Goal: Check status: Check status

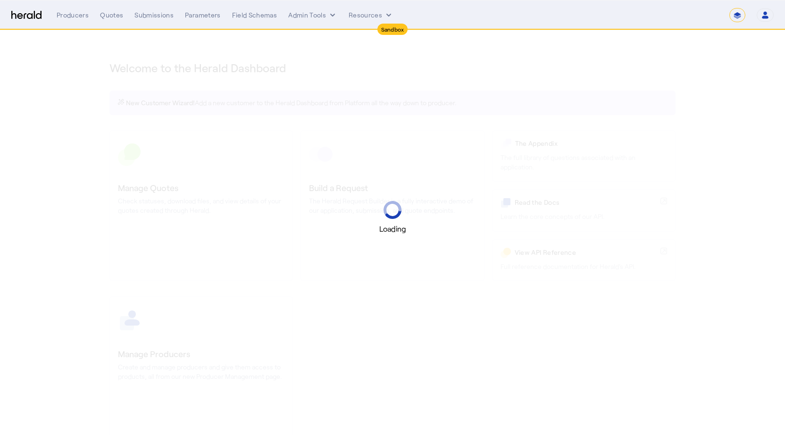
select select "*******"
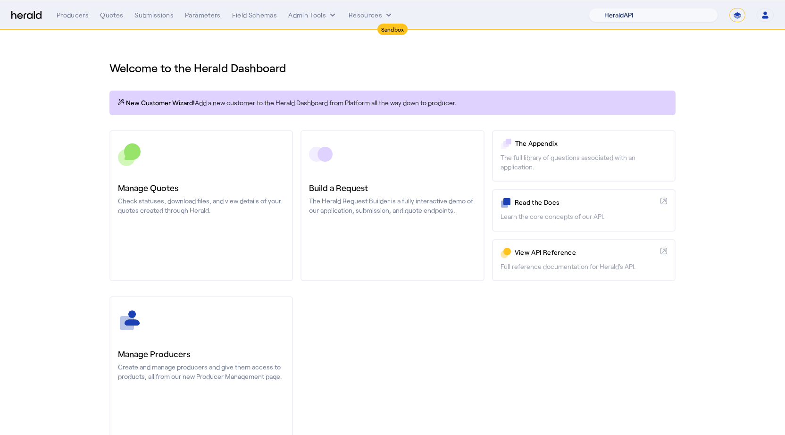
click at [637, 14] on select "1Fort Acrisure Acturis Affinity Advisors Affinity Risk Agentero AmWins Anzen Ao…" at bounding box center [653, 15] width 129 height 14
click at [642, 20] on select "1Fort Acrisure Acturis Affinity Advisors Affinity Risk Agentero AmWins Anzen Ao…" at bounding box center [653, 15] width 129 height 14
select select "pfm_aql6_exavalu"
click at [611, 8] on select "1Fort Acrisure Acturis Affinity Advisors Affinity Risk Agentero AmWins Anzen Ao…" at bounding box center [653, 15] width 129 height 14
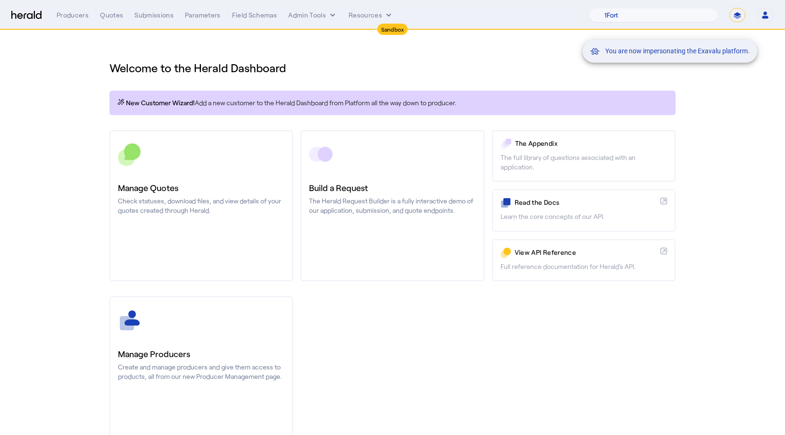
click at [178, 171] on div "You are now impersonating the Exavalu platform." at bounding box center [392, 217] width 785 height 435
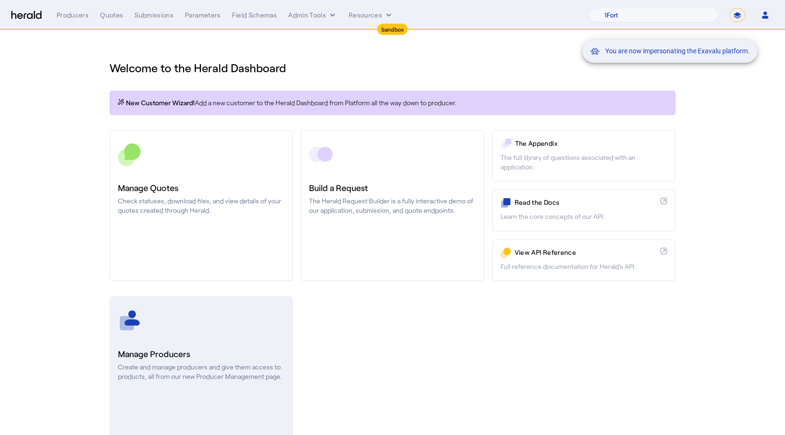
click at [189, 314] on div at bounding box center [201, 320] width 166 height 24
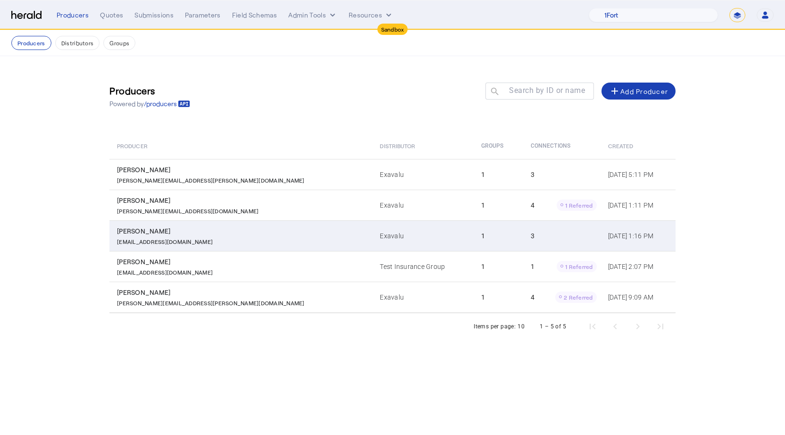
click at [372, 240] on td "Exavalu" at bounding box center [422, 235] width 101 height 31
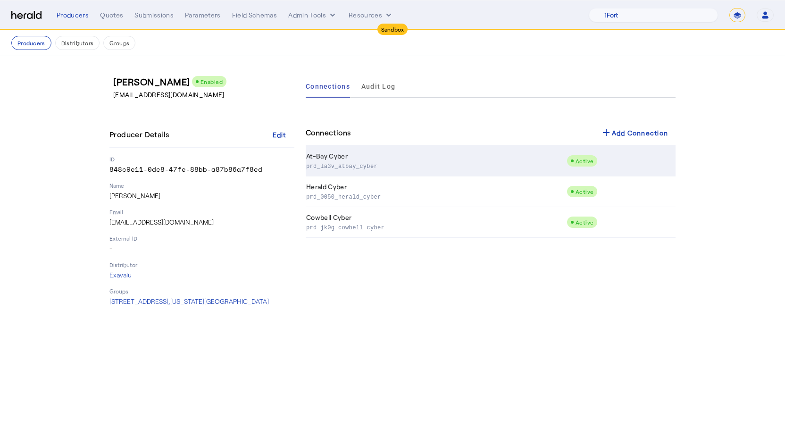
click at [374, 158] on td "At-Bay Cyber prd_la3v_atbay_cyber" at bounding box center [436, 161] width 261 height 31
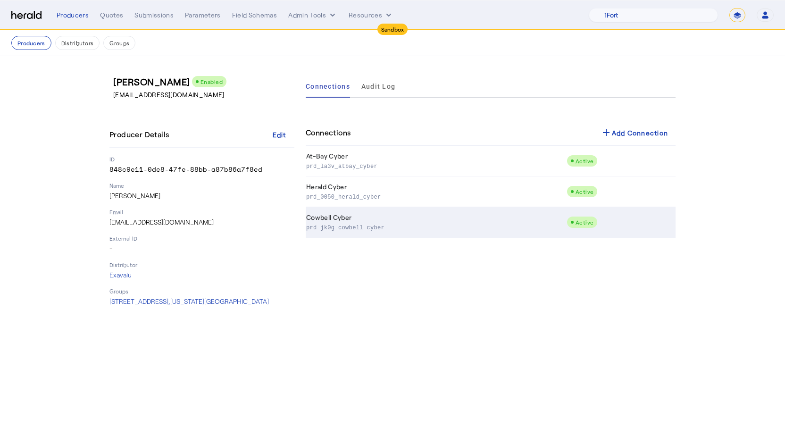
click at [340, 214] on td "Cowbell Cyber prd_jk0g_cowbell_cyber" at bounding box center [436, 222] width 261 height 31
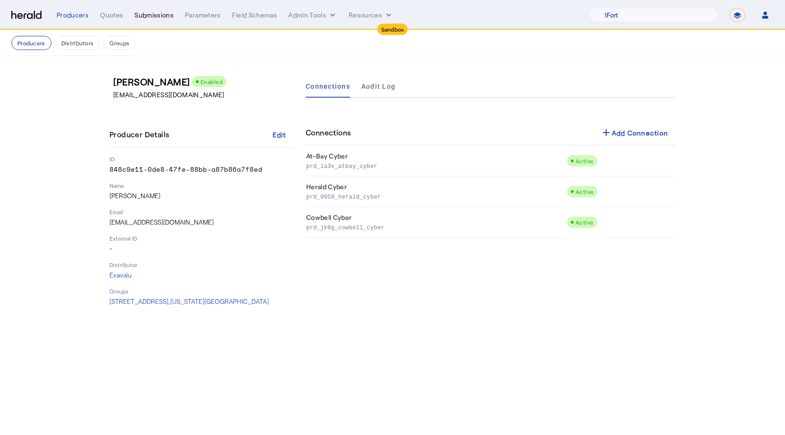
click at [139, 18] on div "Submissions" at bounding box center [153, 14] width 39 height 9
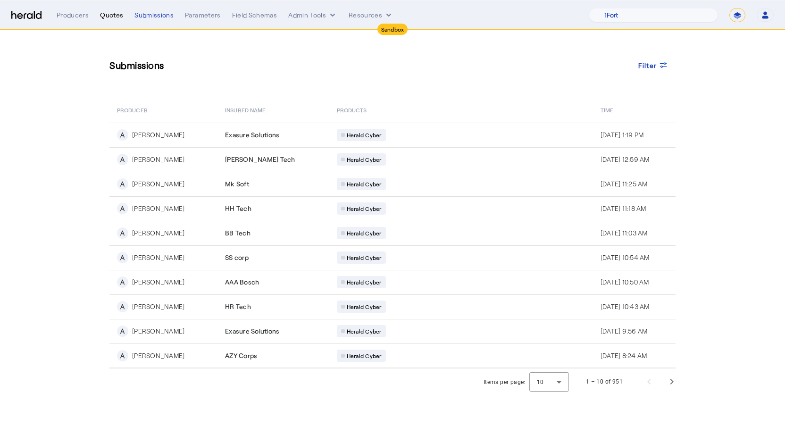
click at [112, 17] on div "Quotes" at bounding box center [111, 14] width 23 height 9
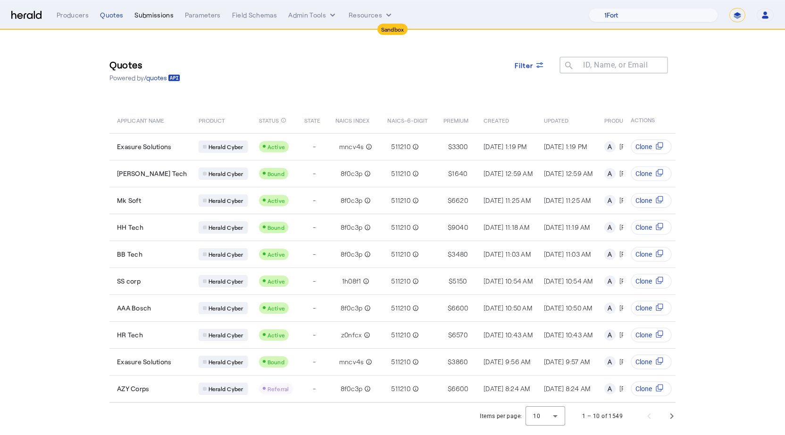
click at [153, 14] on div "Submissions" at bounding box center [153, 14] width 39 height 9
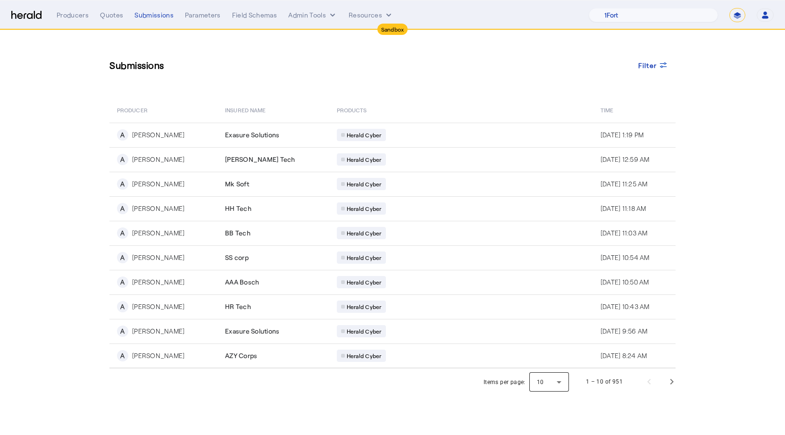
click at [554, 375] on div at bounding box center [549, 381] width 40 height 23
click at [547, 362] on span "50" at bounding box center [550, 356] width 25 height 11
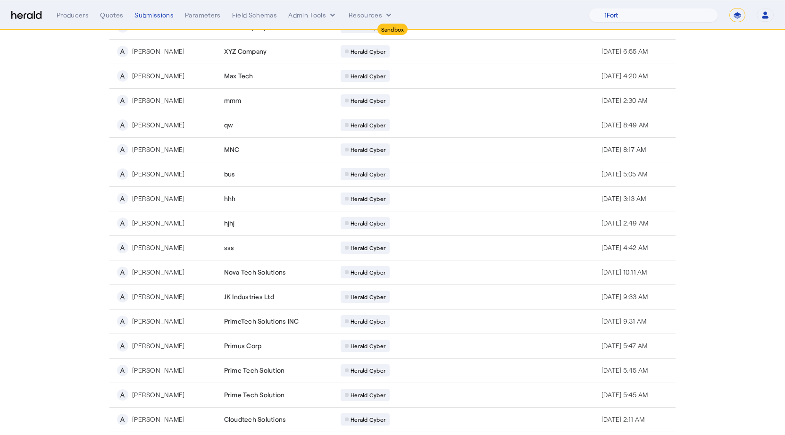
scroll to position [941, 0]
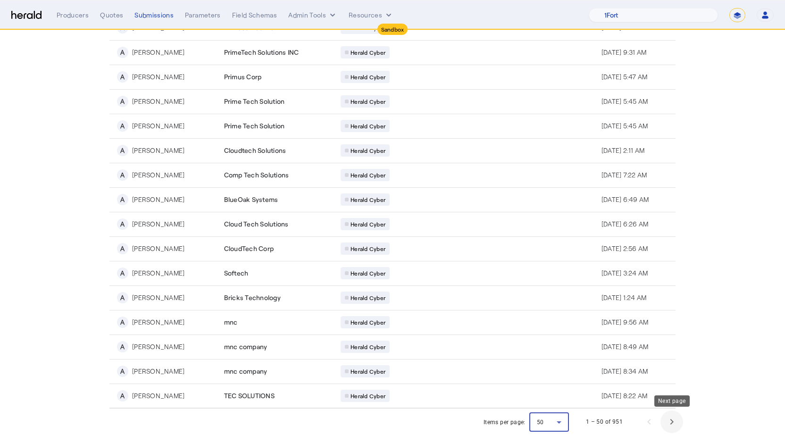
click at [673, 421] on span "Next page" at bounding box center [671, 421] width 23 height 23
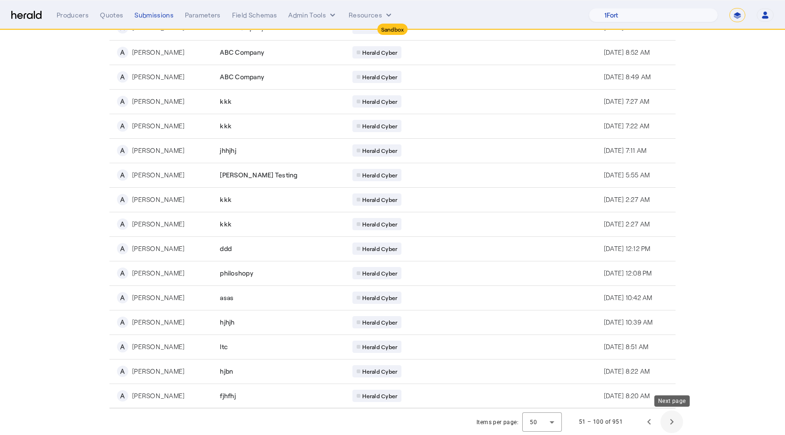
click at [673, 421] on span "Next page" at bounding box center [671, 421] width 23 height 23
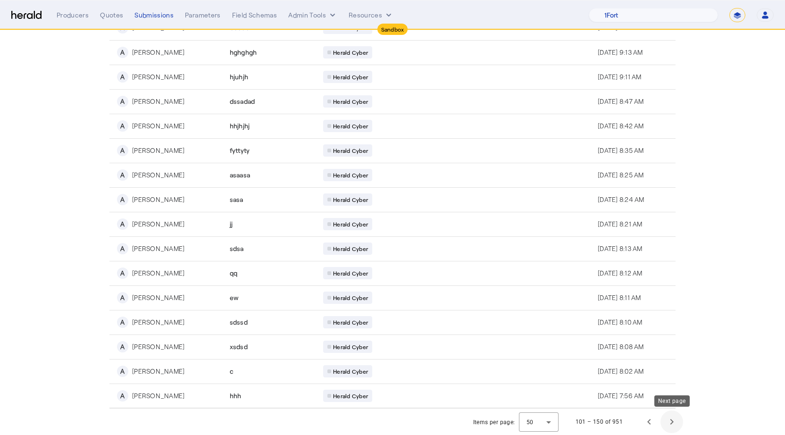
click at [673, 421] on span "Next page" at bounding box center [671, 421] width 23 height 23
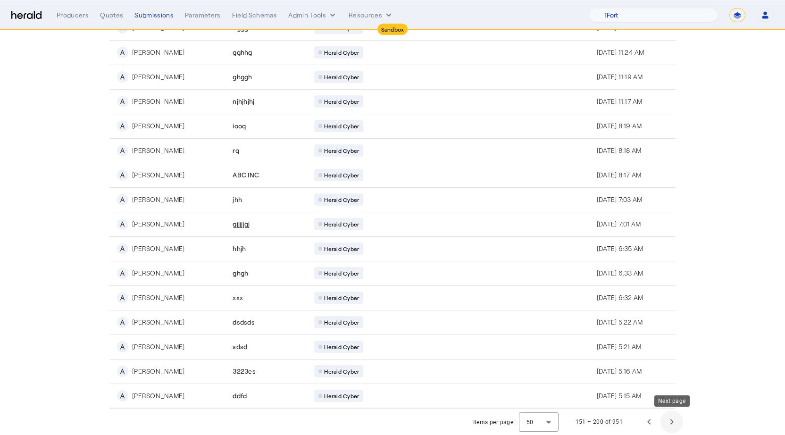
click at [673, 421] on span "Next page" at bounding box center [671, 421] width 23 height 23
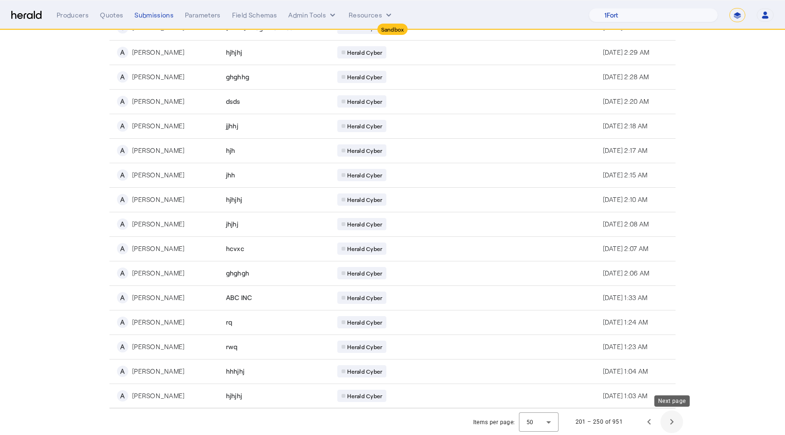
click at [673, 421] on span "Next page" at bounding box center [671, 421] width 23 height 23
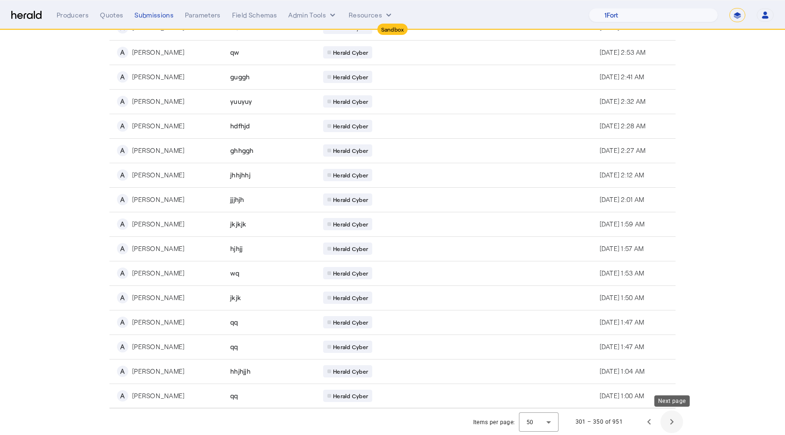
click at [673, 421] on span "Next page" at bounding box center [671, 421] width 23 height 23
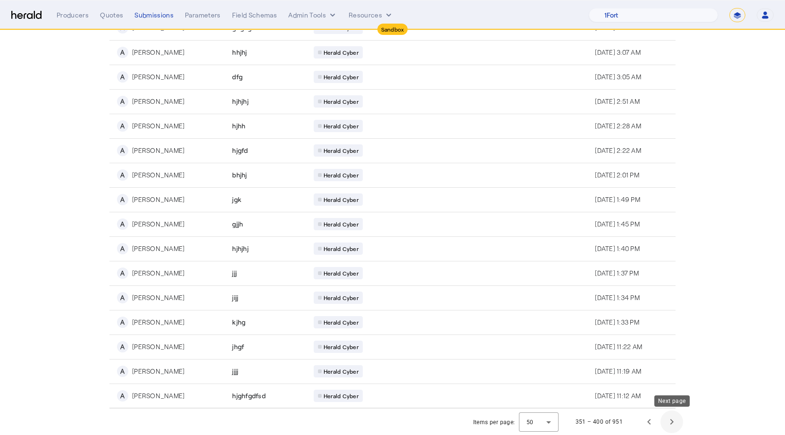
click at [673, 421] on span "Next page" at bounding box center [671, 421] width 23 height 23
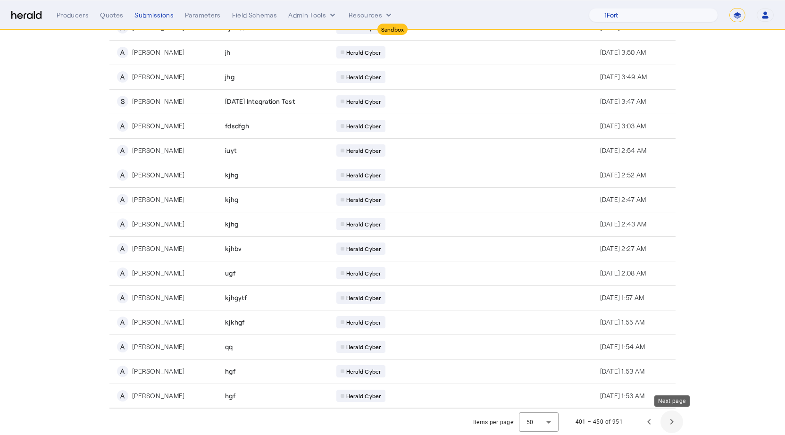
click at [673, 421] on span "Next page" at bounding box center [671, 421] width 23 height 23
click at [666, 417] on span "Next page" at bounding box center [671, 421] width 23 height 23
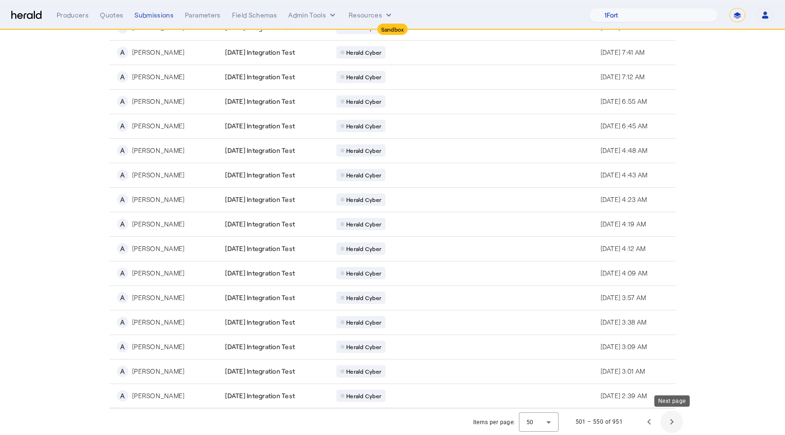
click at [669, 415] on span "Next page" at bounding box center [671, 421] width 23 height 23
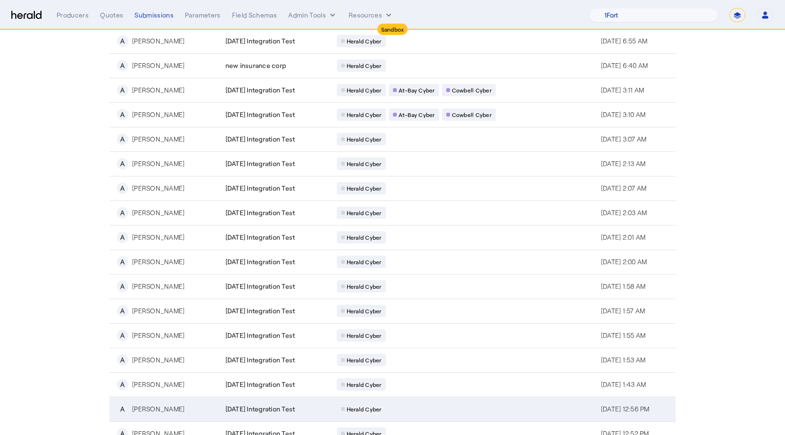
scroll to position [832, 0]
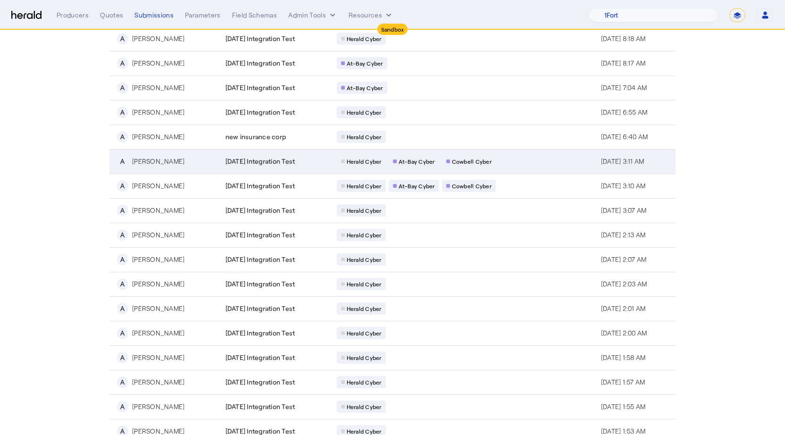
click at [514, 160] on td "Herald Cyber At-[GEOGRAPHIC_DATA] Cowbell Cyber" at bounding box center [461, 161] width 264 height 25
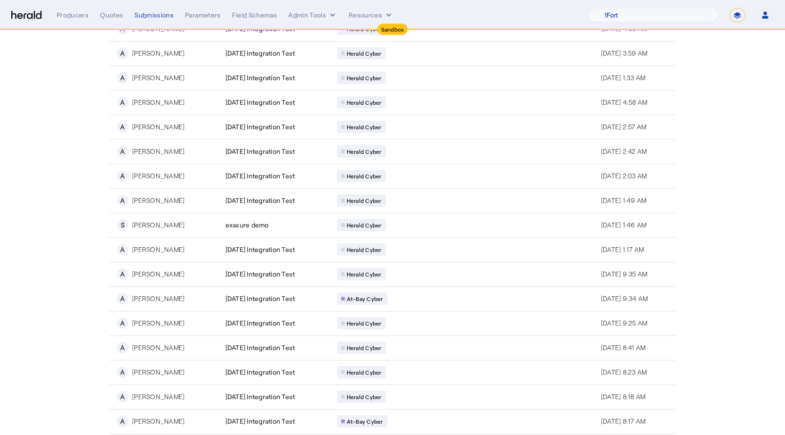
scroll to position [667, 0]
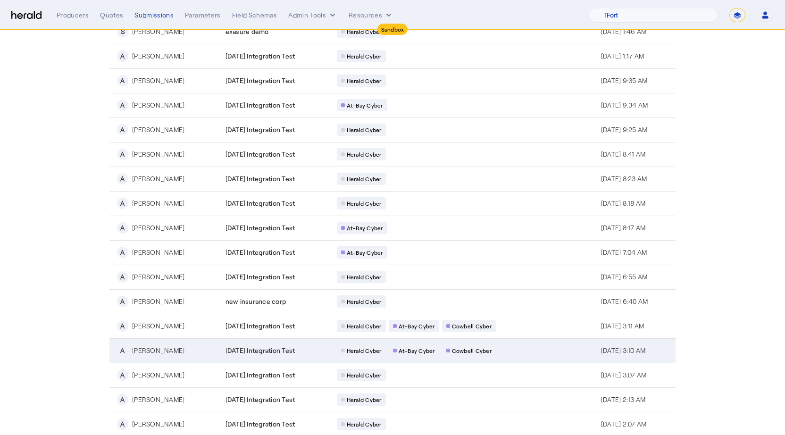
click at [515, 352] on td "Herald Cyber At-[GEOGRAPHIC_DATA] Cowbell Cyber" at bounding box center [461, 350] width 264 height 25
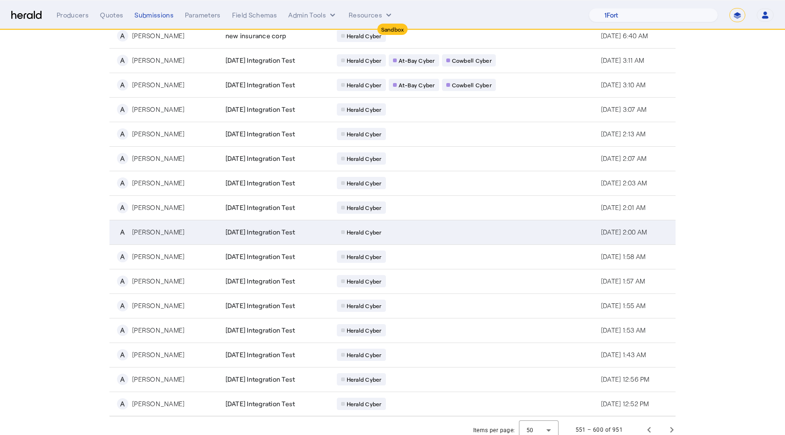
scroll to position [941, 0]
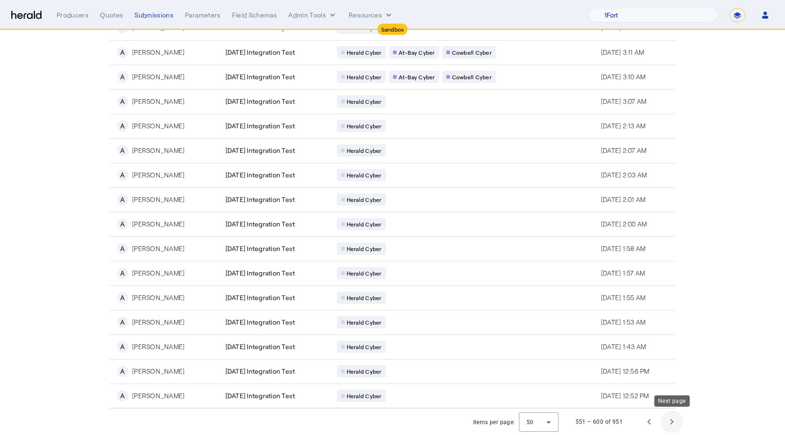
click at [672, 421] on span "Next page" at bounding box center [671, 421] width 23 height 23
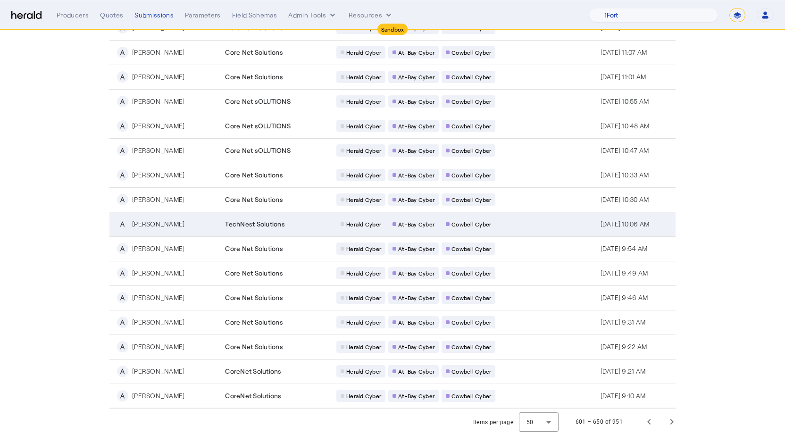
click at [514, 217] on td "Herald Cyber At-[GEOGRAPHIC_DATA] Cowbell Cyber" at bounding box center [461, 224] width 264 height 25
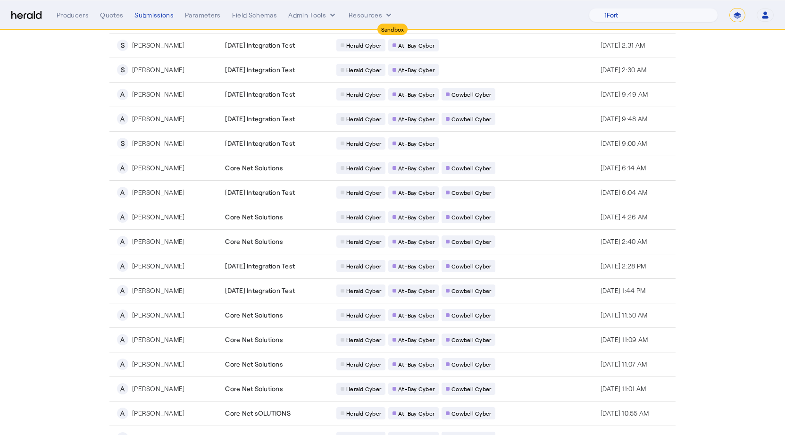
scroll to position [849, 0]
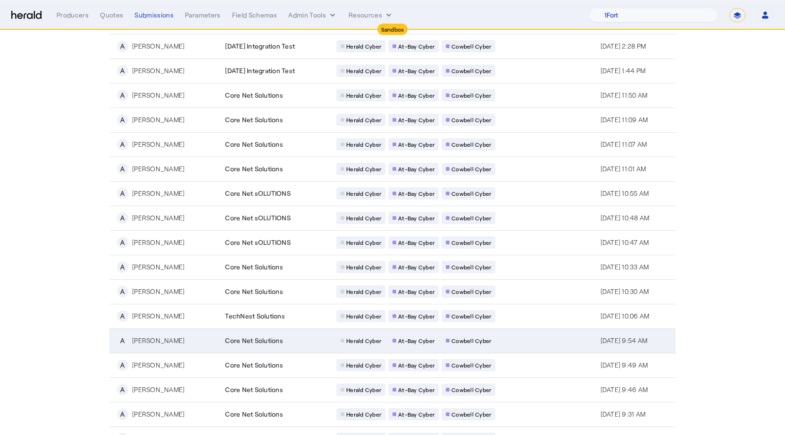
click at [547, 335] on td "Herald Cyber At-[GEOGRAPHIC_DATA] Cowbell Cyber" at bounding box center [461, 340] width 264 height 25
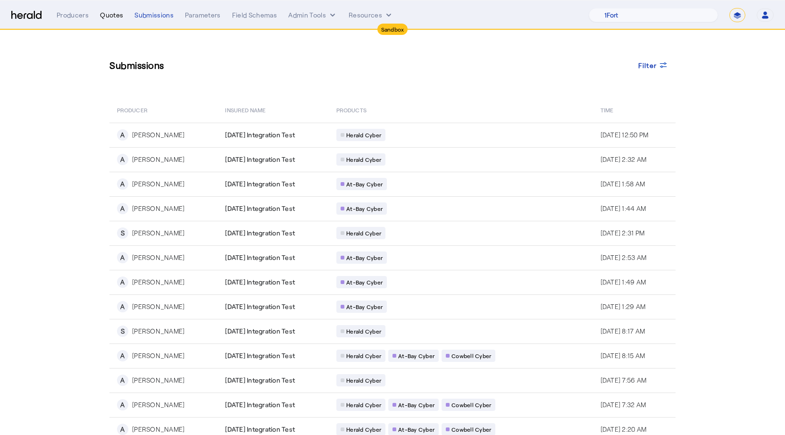
click at [110, 19] on div "Quotes" at bounding box center [111, 14] width 23 height 9
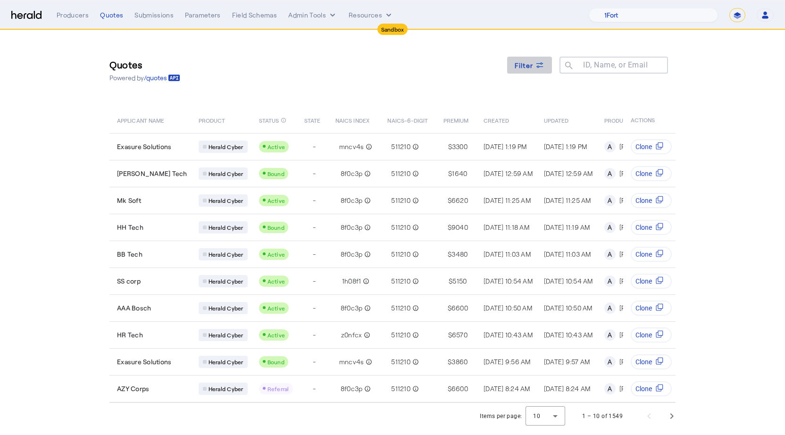
click at [533, 66] on div "Filter" at bounding box center [530, 65] width 30 height 10
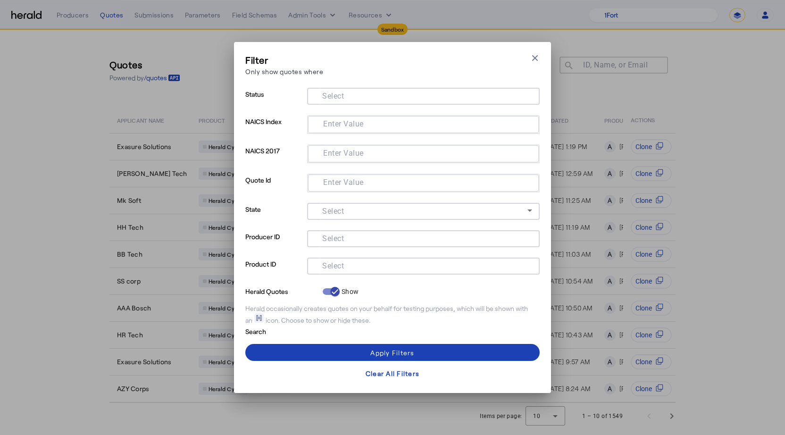
click at [330, 89] on div at bounding box center [423, 96] width 217 height 17
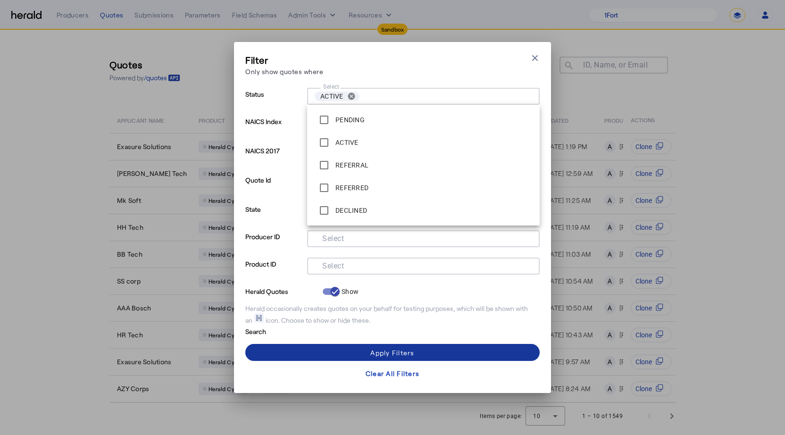
click at [369, 349] on span at bounding box center [392, 352] width 294 height 23
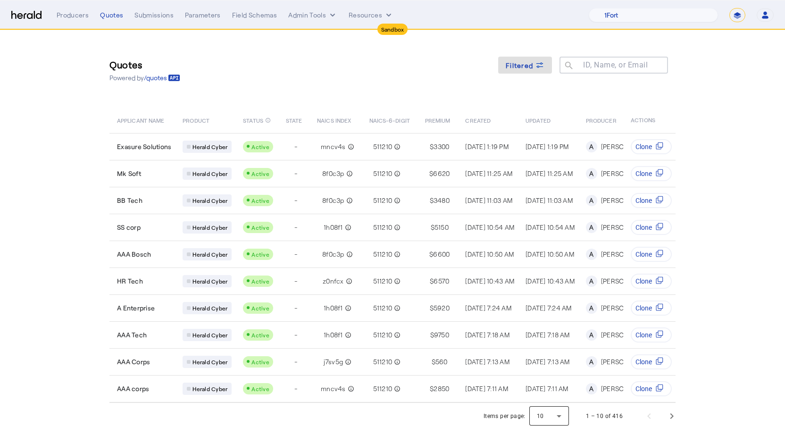
click at [544, 413] on div at bounding box center [549, 416] width 40 height 23
click at [548, 391] on span "50" at bounding box center [550, 390] width 25 height 11
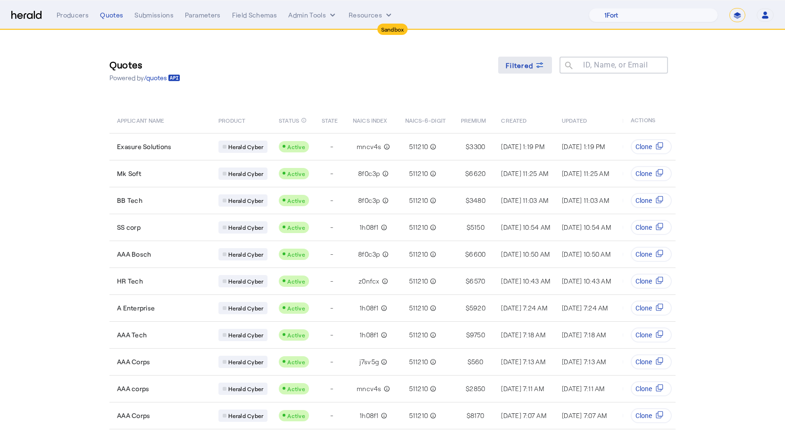
click at [522, 67] on span "Filtered" at bounding box center [519, 65] width 27 height 10
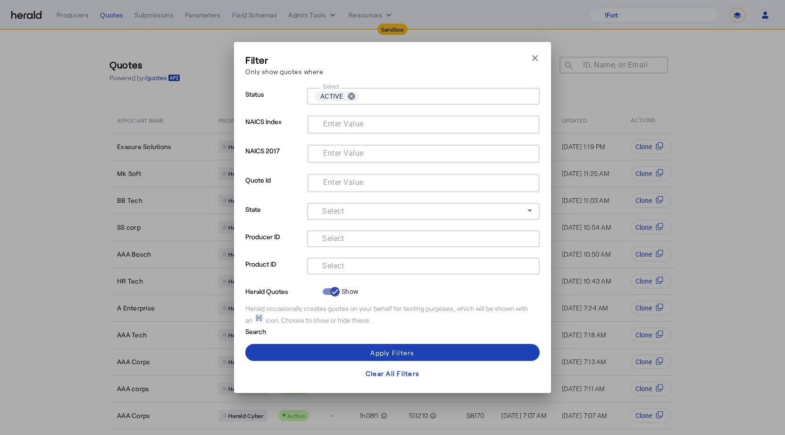
click at [338, 181] on mat-label "Enter Value" at bounding box center [343, 182] width 41 height 9
click at [338, 181] on input "Enter Value" at bounding box center [422, 181] width 212 height 11
click at [327, 264] on mat-label "Select" at bounding box center [333, 265] width 22 height 9
click at [327, 264] on input "Select" at bounding box center [422, 264] width 214 height 11
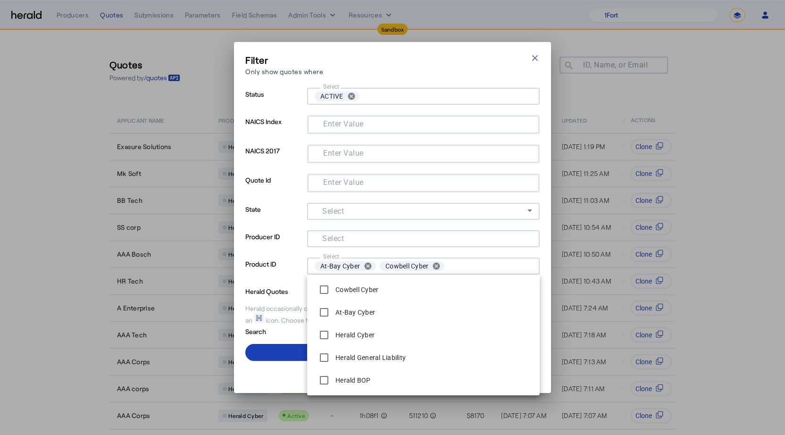
click at [289, 281] on p "Product ID" at bounding box center [274, 271] width 58 height 27
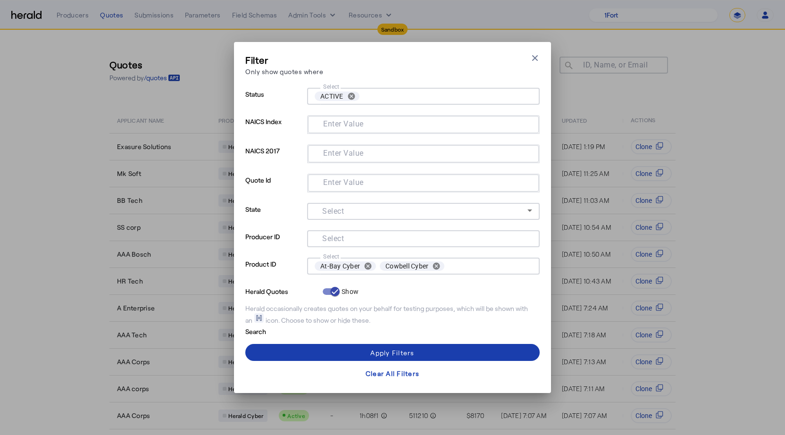
click at [373, 349] on div "Apply Filters" at bounding box center [392, 353] width 44 height 10
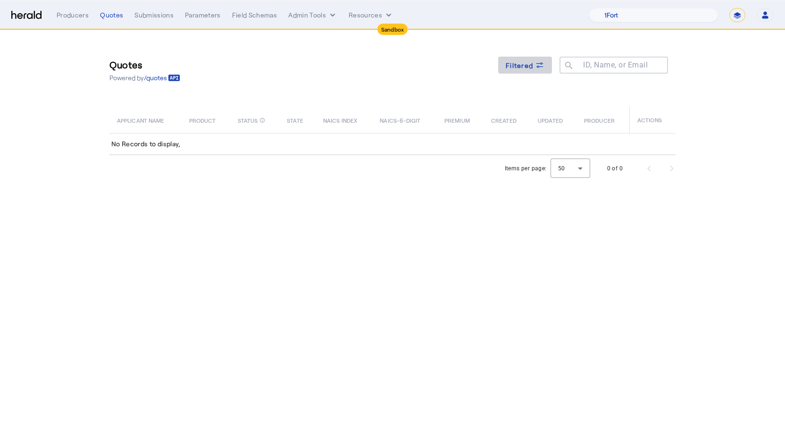
click at [519, 62] on span "Filtered" at bounding box center [519, 65] width 27 height 10
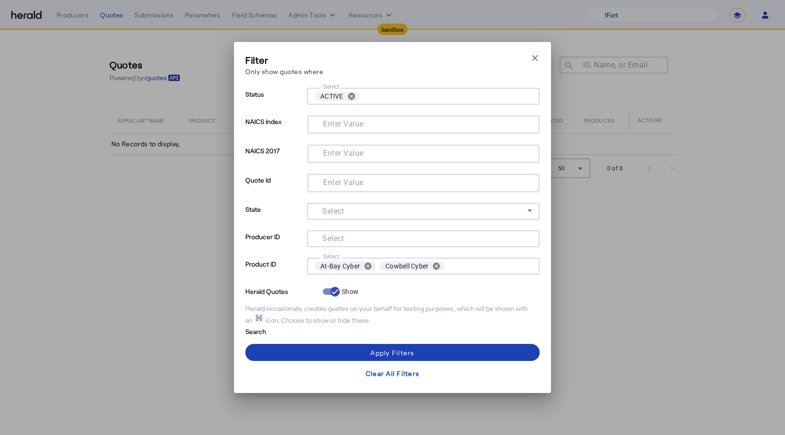
click at [460, 255] on div at bounding box center [423, 252] width 233 height 10
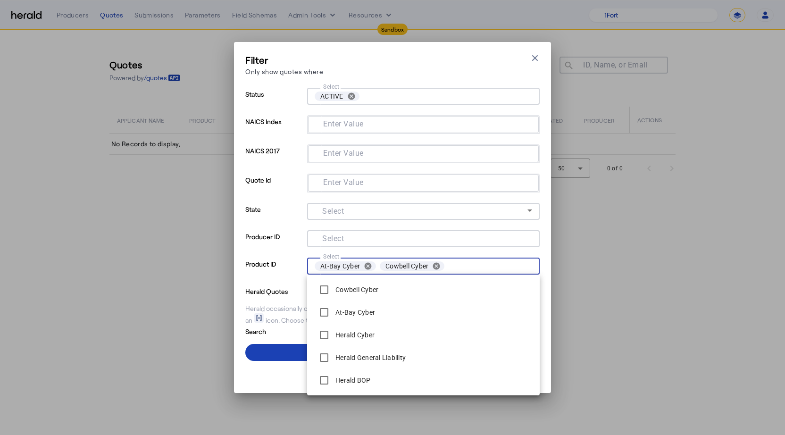
click at [460, 266] on input "Select" at bounding box center [488, 265] width 80 height 13
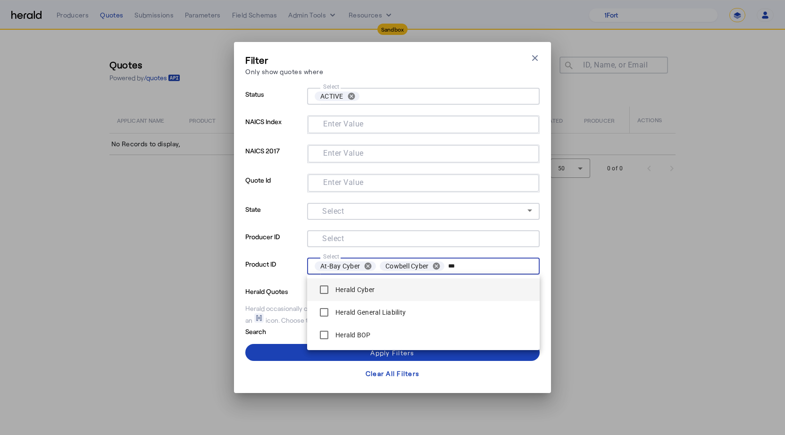
type input "***"
click at [349, 288] on label "Herald Cyber" at bounding box center [353, 289] width 41 height 9
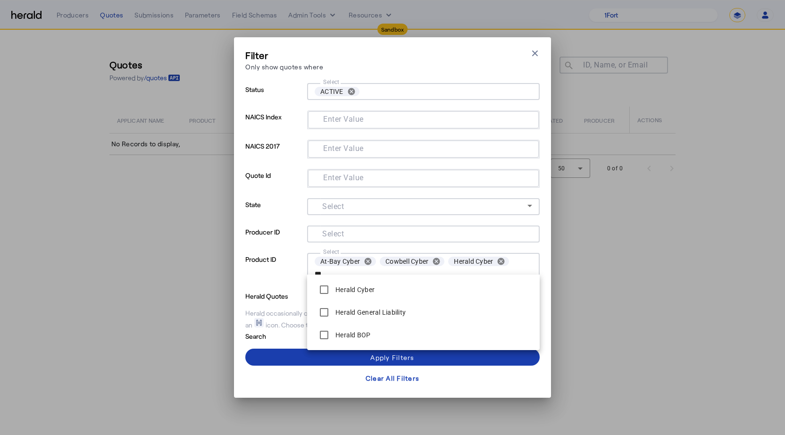
click at [395, 361] on div "Apply Filters" at bounding box center [392, 357] width 44 height 10
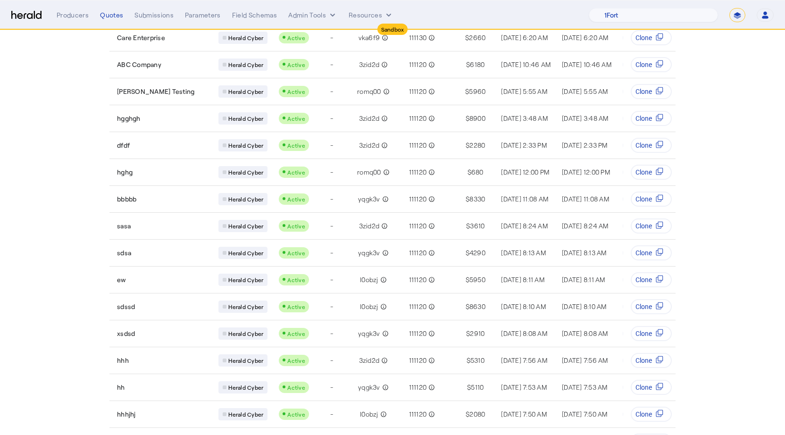
scroll to position [1069, 0]
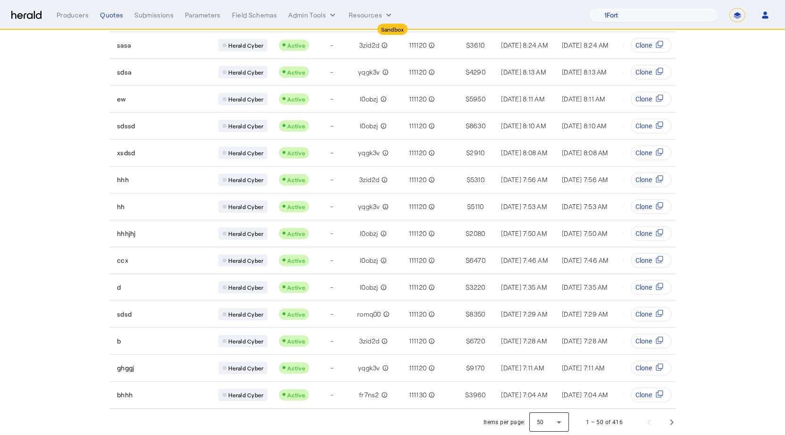
click at [562, 415] on div at bounding box center [549, 422] width 40 height 23
click at [322, 390] on div at bounding box center [392, 217] width 785 height 435
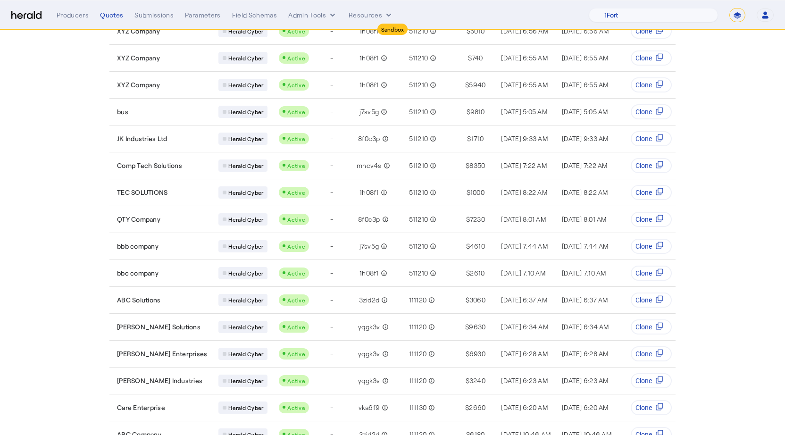
scroll to position [0, 0]
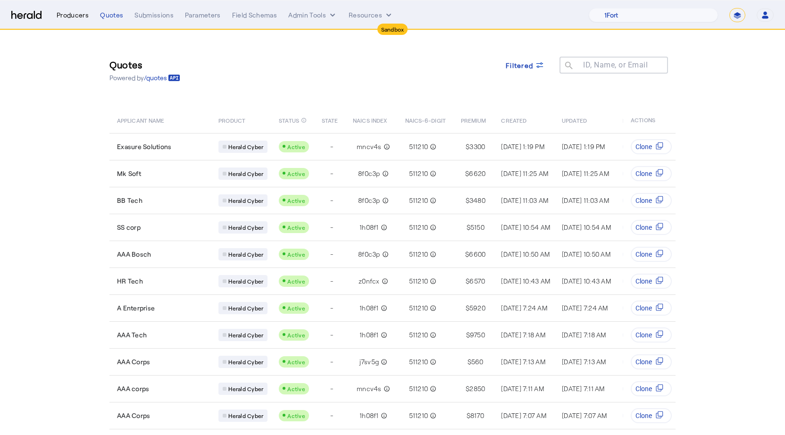
click at [82, 12] on div "Producers" at bounding box center [73, 14] width 32 height 9
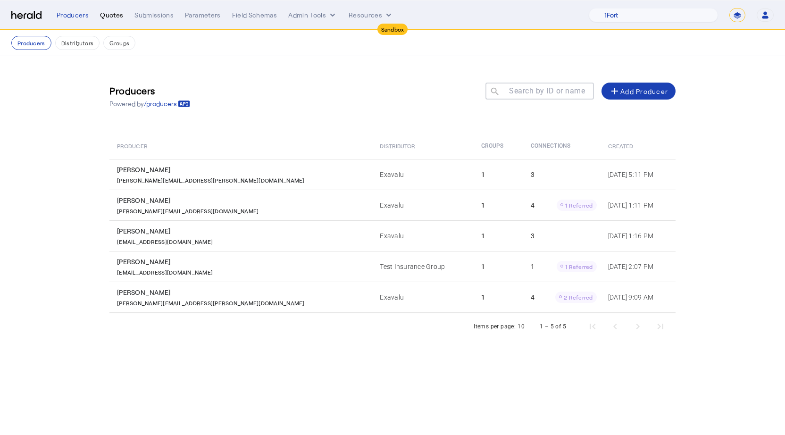
click at [122, 17] on div "Quotes" at bounding box center [111, 14] width 23 height 9
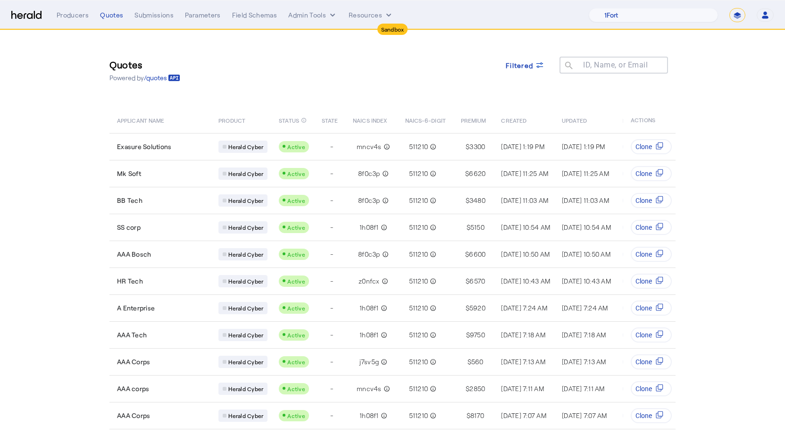
click at [362, 20] on div "Producers Quotes Submissions Parameters Field Schemas Admin Tools Resources 1Fo…" at bounding box center [415, 15] width 717 height 14
click at [357, 17] on button "Resources" at bounding box center [371, 14] width 45 height 9
click at [368, 28] on div "Herald Request Builder" at bounding box center [396, 35] width 96 height 23
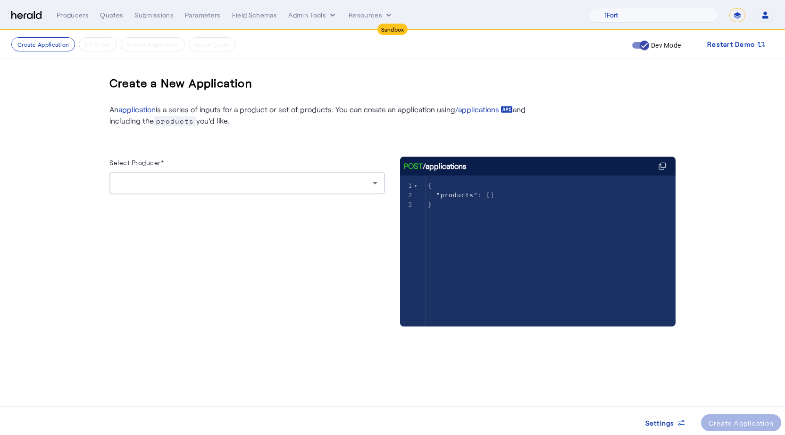
click at [166, 189] on div at bounding box center [247, 183] width 260 height 23
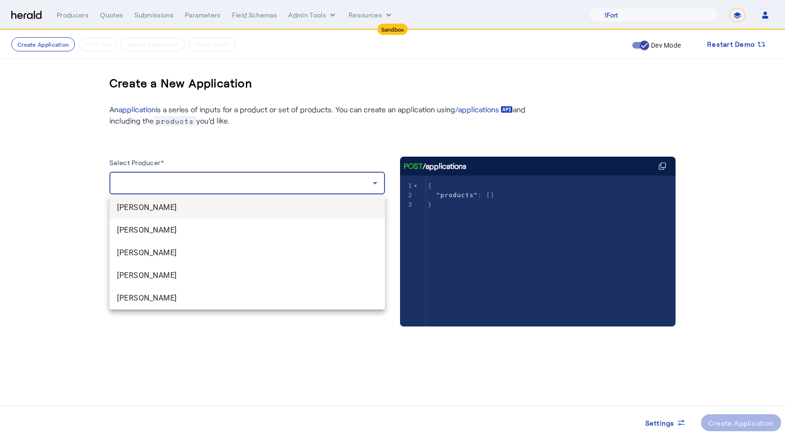
click at [158, 203] on span "[PERSON_NAME]" at bounding box center [247, 207] width 260 height 11
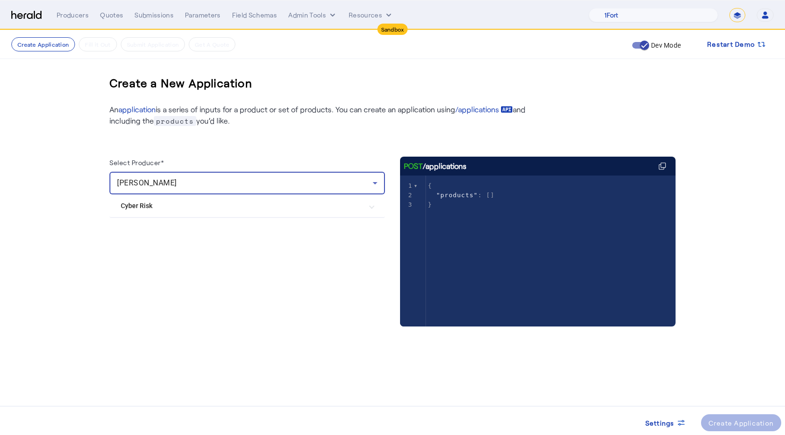
click at [167, 201] on Risk "Cyber Risk" at bounding box center [241, 206] width 241 height 10
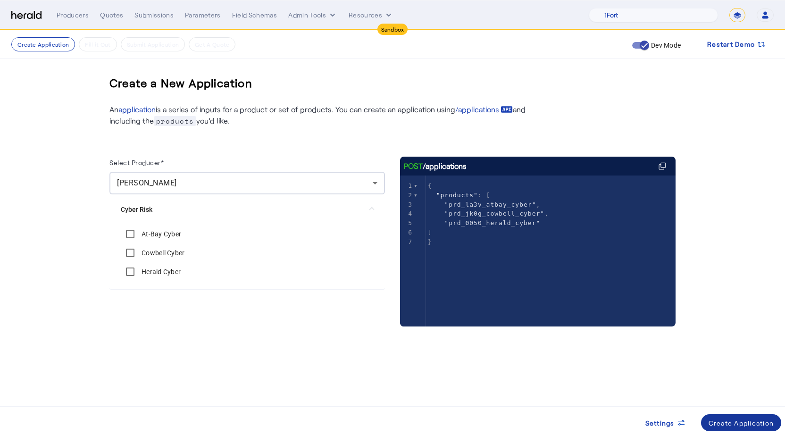
click at [737, 415] on span at bounding box center [741, 422] width 81 height 23
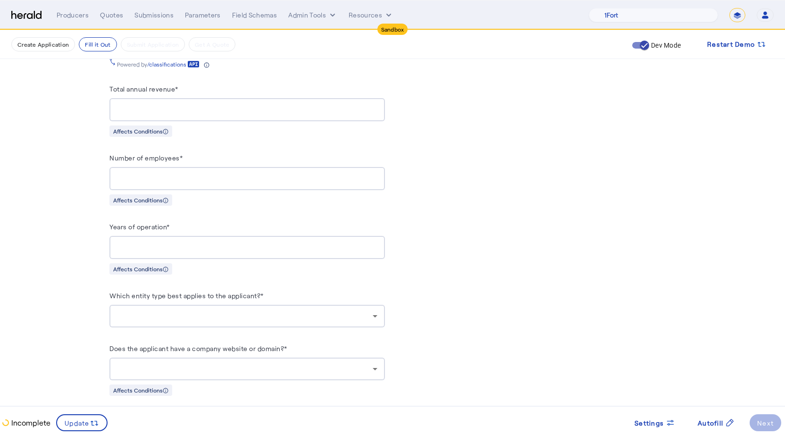
scroll to position [725, 0]
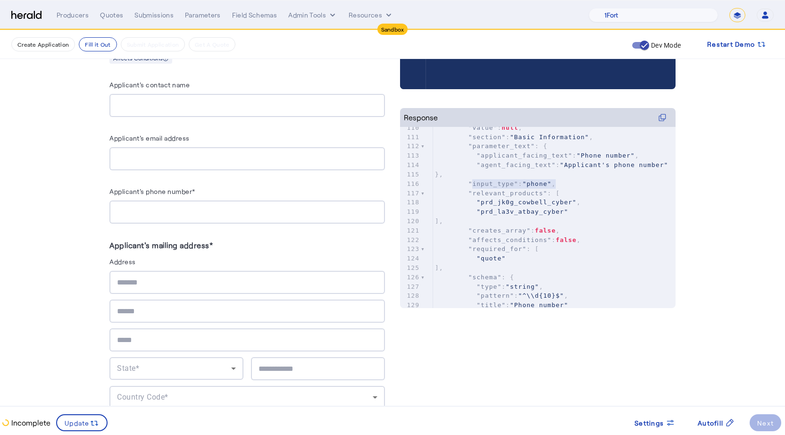
type textarea "**********"
drag, startPoint x: 474, startPoint y: 184, endPoint x: 557, endPoint y: 184, distance: 83.0
click at [556, 184] on span ""input_type" : "phone" ," at bounding box center [495, 183] width 121 height 7
type textarea "**********"
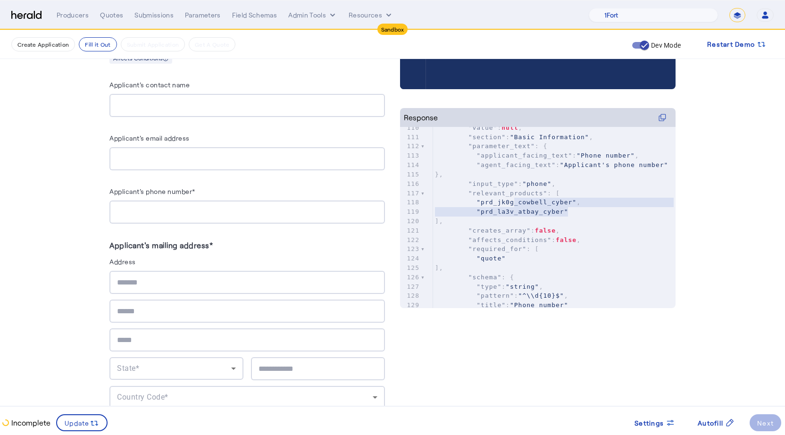
drag, startPoint x: 574, startPoint y: 214, endPoint x: 516, endPoint y: 200, distance: 59.5
click at [516, 200] on div "99 "required_for" : [ 100 "policy" 101 ], 102 "schema" : { 103 "type" : "string…" at bounding box center [554, 207] width 242 height 392
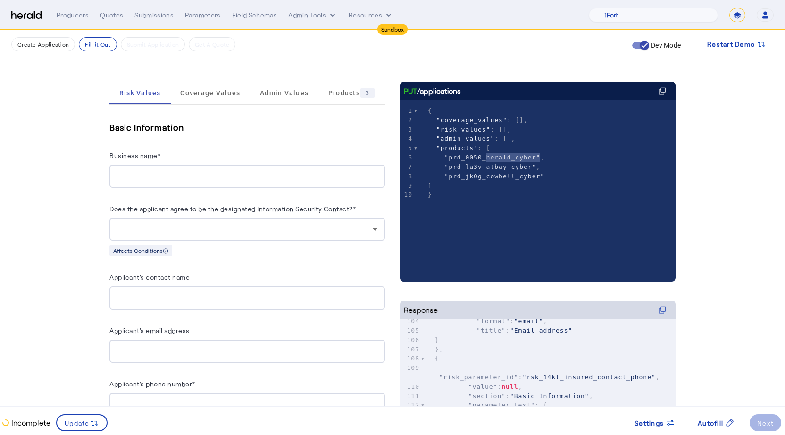
drag, startPoint x: 540, startPoint y: 158, endPoint x: 488, endPoint y: 158, distance: 51.9
click at [488, 158] on span ""prd_0050_herald_cyber" ," at bounding box center [486, 157] width 116 height 7
type textarea "**********"
click at [488, 158] on span ""prd_0050_herald_cyber"" at bounding box center [492, 157] width 96 height 7
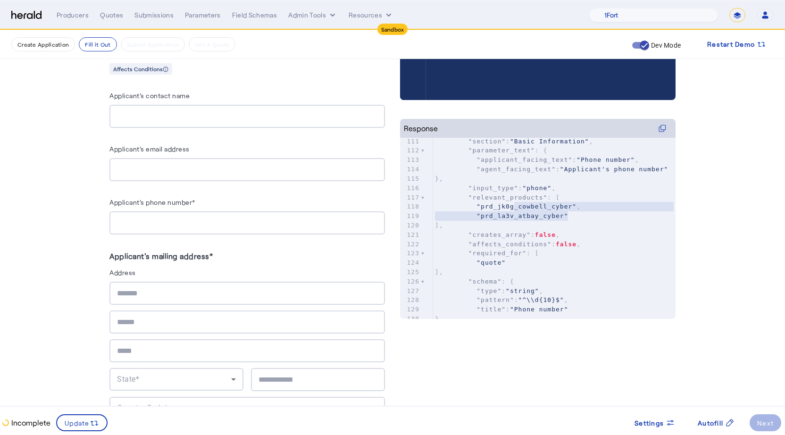
click at [519, 209] on span ""prd_jk0g_cowbell_cyber"" at bounding box center [526, 206] width 100 height 7
type textarea "**********"
drag, startPoint x: 519, startPoint y: 209, endPoint x: 568, endPoint y: 219, distance: 50.5
click at [568, 219] on div "99 "required_for" : [ 100 "policy" 101 ], 102 "schema" : { 103 "type" : "string…" at bounding box center [554, 211] width 242 height 392
click at [568, 219] on pre ""prd_la3v_atbay_cyber"" at bounding box center [554, 215] width 242 height 9
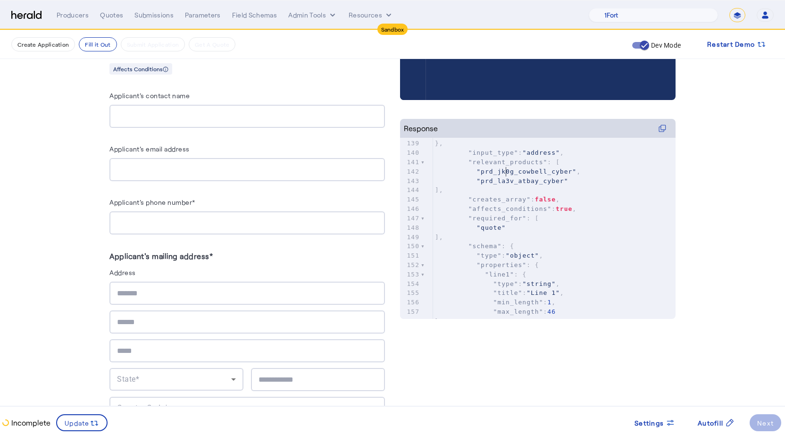
type textarea "**********"
drag, startPoint x: 506, startPoint y: 169, endPoint x: 579, endPoint y: 183, distance: 74.5
click at [579, 183] on div "123 "required_for" : [ 124 "quote" 125 ], 126 "schema" : { 127 "type" : "string…" at bounding box center [554, 181] width 242 height 402
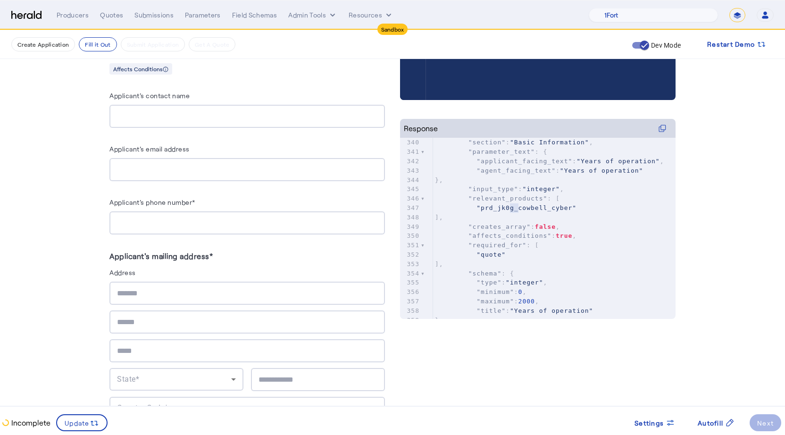
type textarea "**********"
drag, startPoint x: 509, startPoint y: 209, endPoint x: 579, endPoint y: 212, distance: 69.8
click at [579, 212] on pre ""prd_jk0g_cowbell_cyber"" at bounding box center [554, 207] width 242 height 9
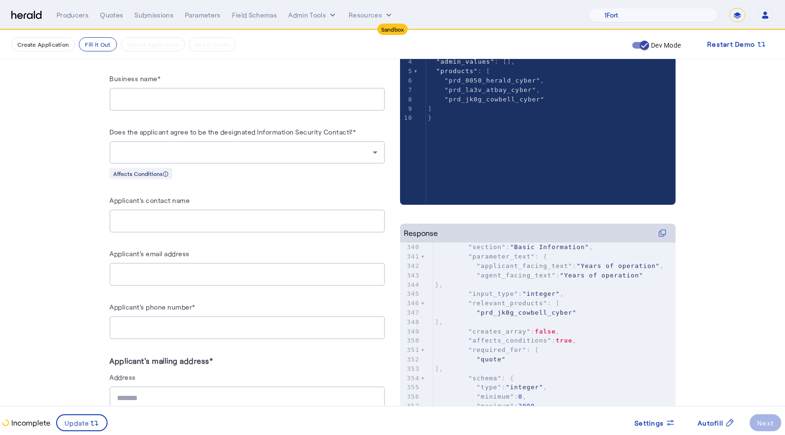
click at [169, 199] on label "Applicant's contact name" at bounding box center [149, 200] width 80 height 8
click at [169, 216] on input "Applicant's contact name" at bounding box center [247, 221] width 260 height 11
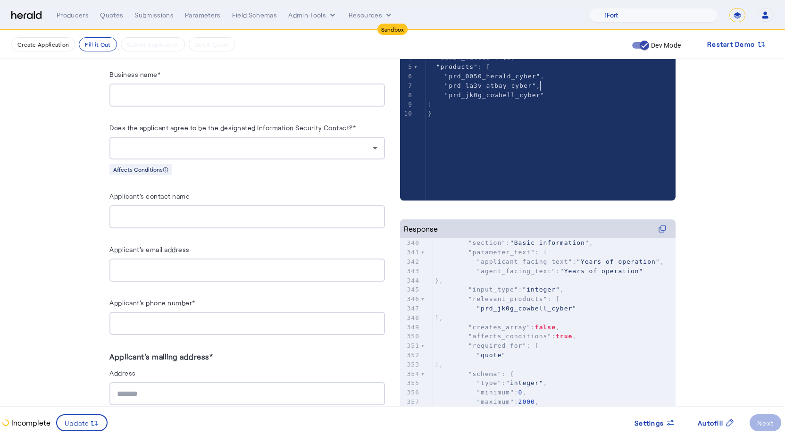
click at [554, 85] on pre ""prd_la3v_atbay_cyber" ," at bounding box center [550, 85] width 249 height 9
type textarea "**********"
drag, startPoint x: 548, startPoint y: 101, endPoint x: 464, endPoint y: 91, distance: 85.5
click at [464, 91] on div "1 { 2 "coverage_values" : [], 3 "risk_values" : [], 4 "admin_values" : [], 5 "p…" at bounding box center [550, 71] width 249 height 93
click at [471, 94] on span ""prd_jk0g_cowbell_cyber"" at bounding box center [494, 94] width 100 height 7
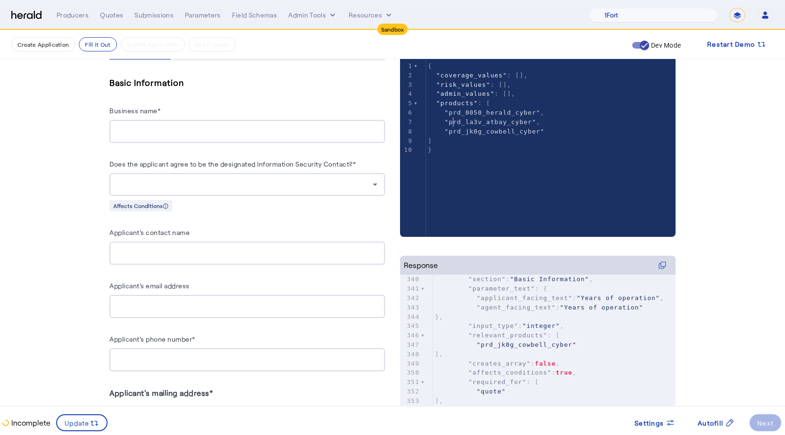
click at [454, 121] on span ""prd_la3v_atbay_cyber"" at bounding box center [489, 121] width 91 height 7
type textarea "**********"
drag, startPoint x: 448, startPoint y: 121, endPoint x: 579, endPoint y: 135, distance: 132.3
click at [579, 135] on div "1 { 2 "coverage_values" : [], 3 "risk_values" : [], 4 "admin_values" : [], 5 "p…" at bounding box center [550, 107] width 249 height 93
click at [579, 135] on pre ""prd_jk0g_cowbell_cyber"" at bounding box center [550, 131] width 249 height 9
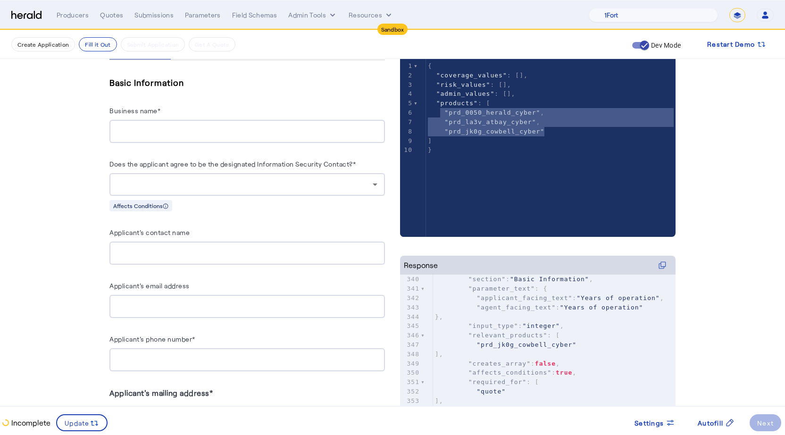
type textarea "**********"
drag, startPoint x: 561, startPoint y: 129, endPoint x: 436, endPoint y: 116, distance: 125.2
click at [436, 116] on div "1 { 2 "coverage_values" : [], 3 "risk_values" : [], 4 "admin_values" : [], 5 "p…" at bounding box center [550, 107] width 249 height 93
click at [443, 122] on span ""prd_la3v_atbay_cyber" ," at bounding box center [484, 121] width 112 height 7
type textarea "**********"
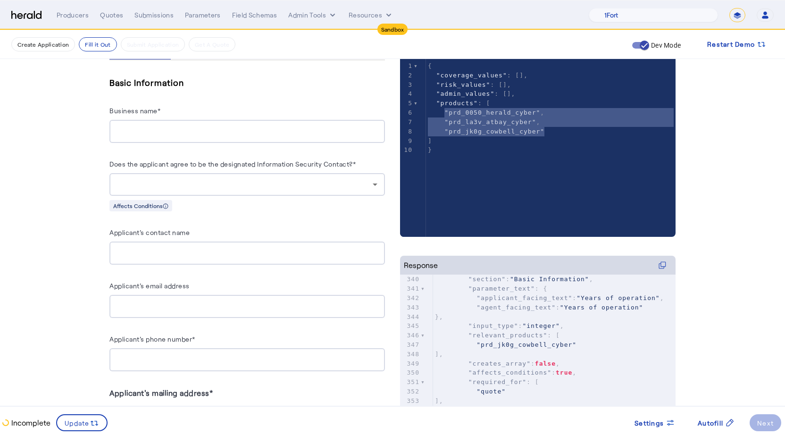
drag, startPoint x: 546, startPoint y: 135, endPoint x: 443, endPoint y: 112, distance: 105.8
click at [443, 112] on div "1 { 2 "coverage_values" : [], 3 "risk_values" : [], 4 "admin_values" : [], 5 "p…" at bounding box center [550, 107] width 249 height 93
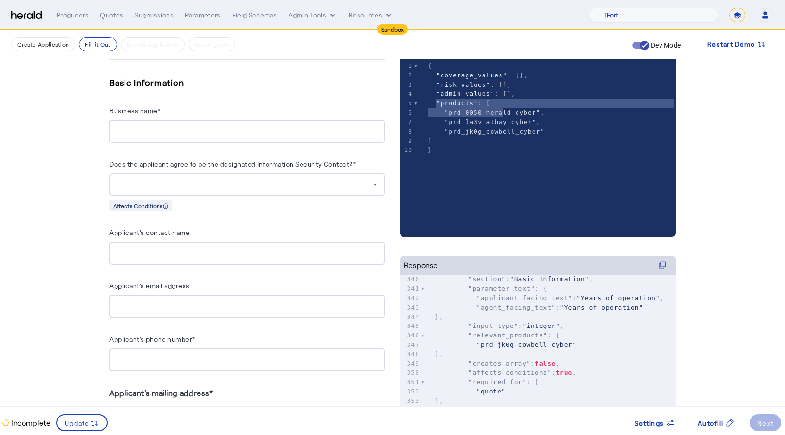
type textarea "**********"
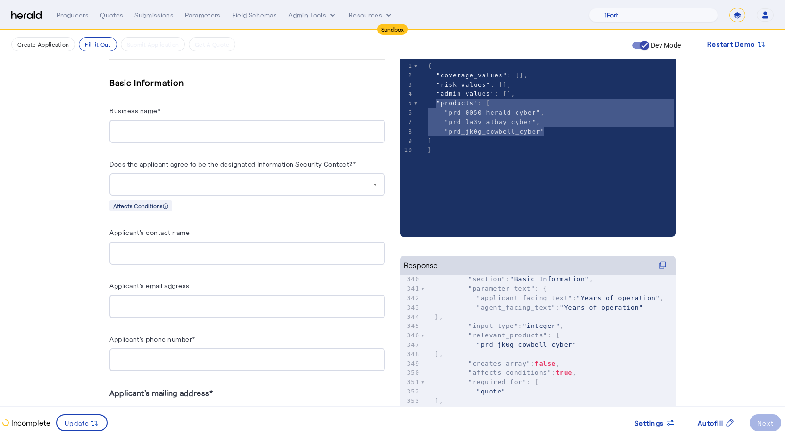
drag, startPoint x: 436, startPoint y: 102, endPoint x: 547, endPoint y: 136, distance: 116.1
click at [547, 136] on div "1 { 2 "coverage_values" : [], 3 "risk_values" : [], 4 "admin_values" : [], 5 "p…" at bounding box center [550, 107] width 249 height 93
click at [537, 133] on span ""prd_jk0g_cowbell_cyber"" at bounding box center [494, 131] width 100 height 7
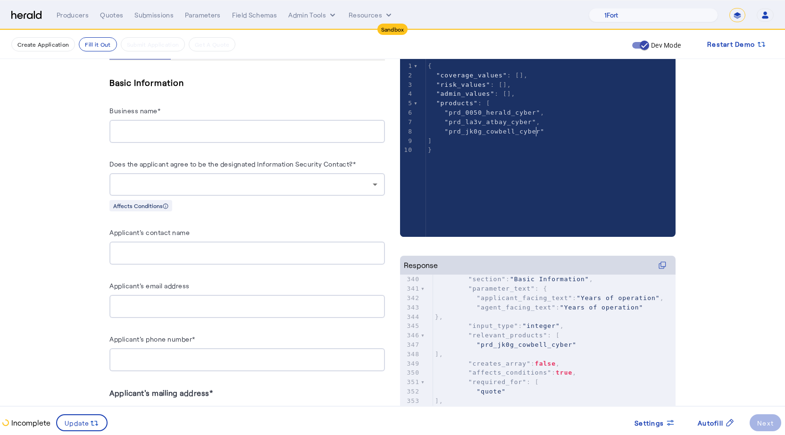
click at [511, 123] on span ""prd_la3v_atbay_cyber"" at bounding box center [489, 121] width 91 height 7
click at [507, 115] on span ""prd_0050_herald_cyber"" at bounding box center [492, 112] width 96 height 7
click at [332, 108] on div "Business name*" at bounding box center [246, 112] width 275 height 15
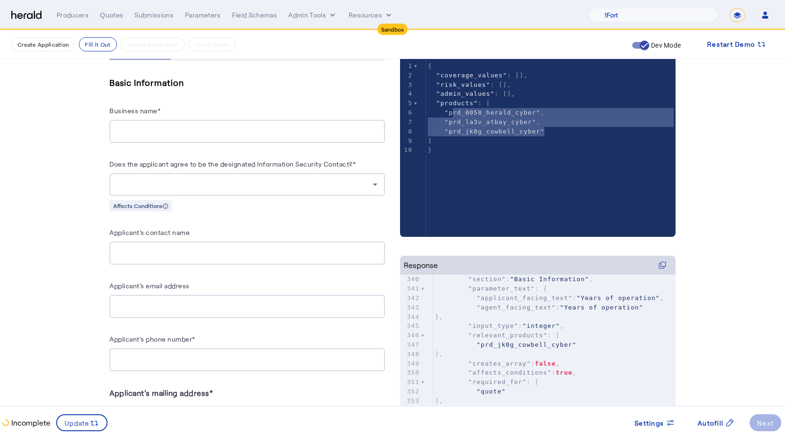
type textarea "**********"
drag, startPoint x: 553, startPoint y: 131, endPoint x: 443, endPoint y: 111, distance: 112.0
click at [442, 111] on div "1 { 2 "coverage_values" : [], 3 "risk_values" : [], 4 "admin_values" : [], 5 "p…" at bounding box center [550, 107] width 249 height 93
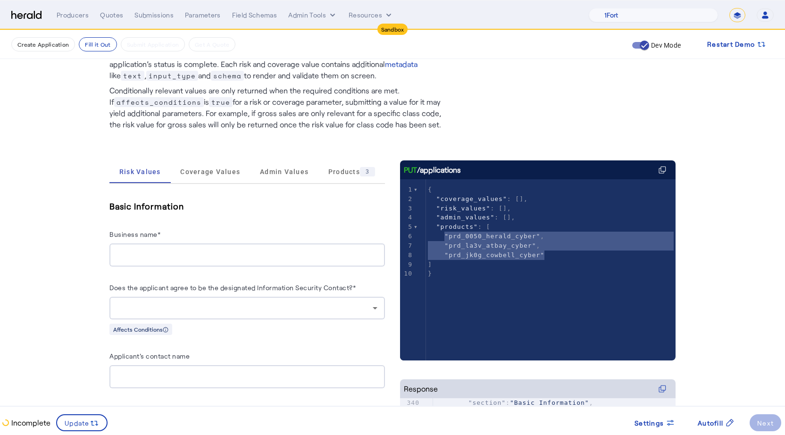
scroll to position [0, 0]
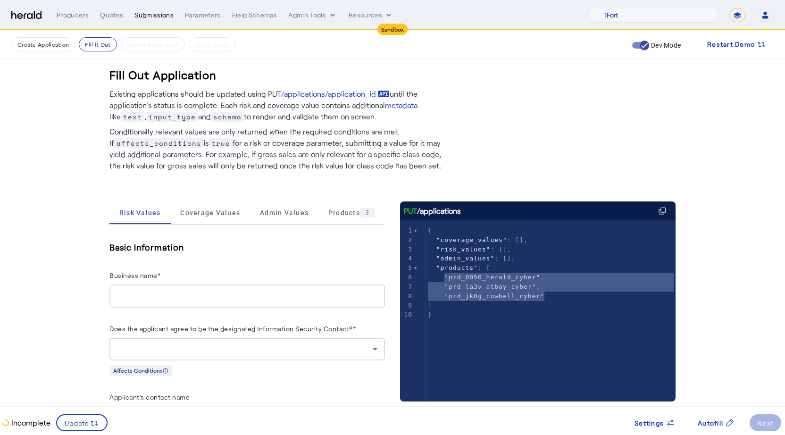
click at [153, 16] on div "Submissions" at bounding box center [153, 14] width 39 height 9
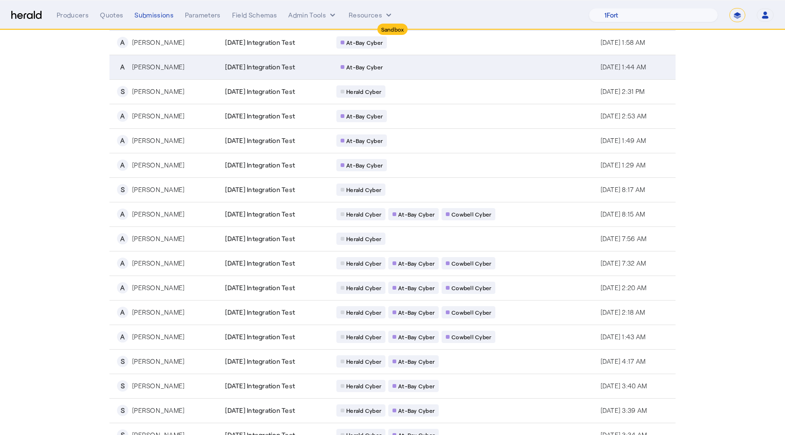
scroll to position [150, 0]
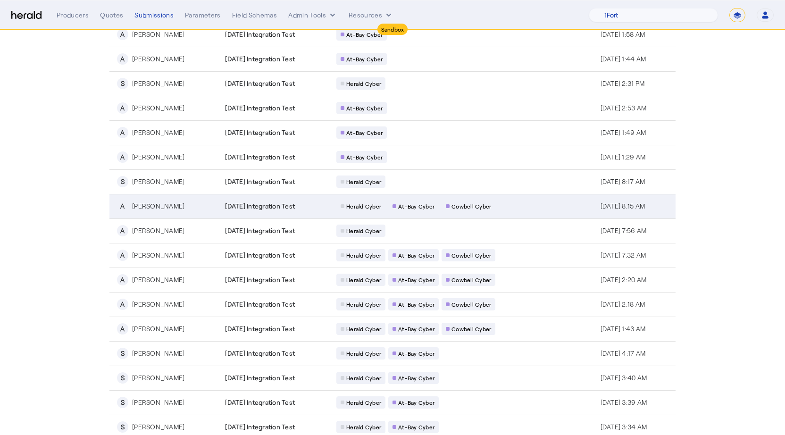
click at [520, 208] on td "Herald Cyber At-[GEOGRAPHIC_DATA] Cowbell Cyber" at bounding box center [461, 206] width 264 height 25
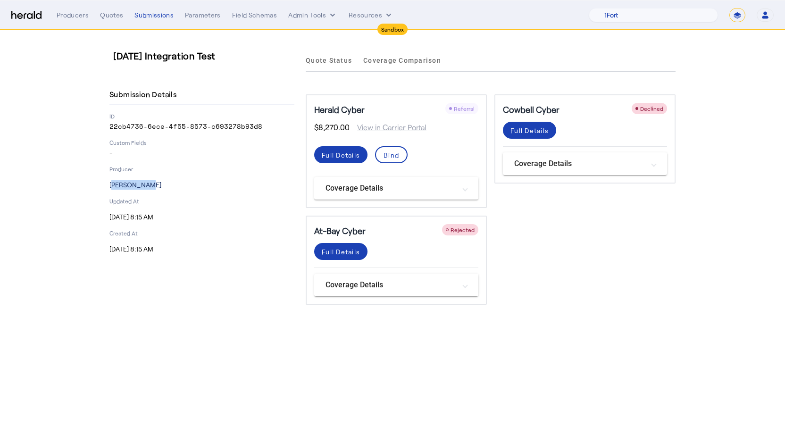
drag, startPoint x: 108, startPoint y: 186, endPoint x: 170, endPoint y: 186, distance: 61.8
click at [170, 186] on div "[DATE] Integration Test Submission Details ID 22cb4736-6ece-4f55-8573-c693278b9…" at bounding box center [393, 176] width 604 height 293
click at [170, 186] on p "[PERSON_NAME]" at bounding box center [201, 184] width 185 height 9
drag, startPoint x: 315, startPoint y: 110, endPoint x: 364, endPoint y: 109, distance: 49.1
click at [365, 110] on div "Herald Cyber Referral" at bounding box center [396, 109] width 164 height 13
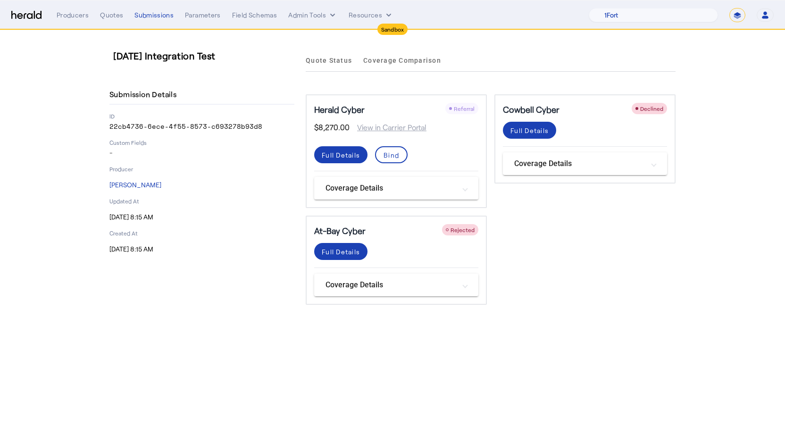
drag, startPoint x: 316, startPoint y: 232, endPoint x: 365, endPoint y: 231, distance: 49.5
click at [366, 232] on div "At-Bay Cyber Rejected" at bounding box center [396, 230] width 164 height 13
drag, startPoint x: 503, startPoint y: 110, endPoint x: 525, endPoint y: 110, distance: 22.2
click at [525, 110] on h5 "Cowbell Cyber" at bounding box center [531, 109] width 57 height 13
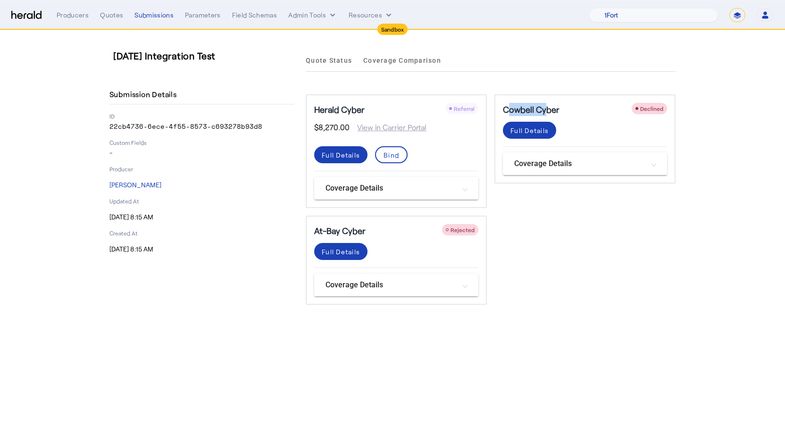
drag, startPoint x: 503, startPoint y: 110, endPoint x: 539, endPoint y: 110, distance: 36.3
click at [539, 110] on h5 "Cowbell Cyber" at bounding box center [531, 109] width 57 height 13
click at [504, 199] on quote-card "Cowbell Cyber Declined Full Details Coverage Details Amendatory Endorsement Cov…" at bounding box center [584, 151] width 181 height 114
